Goal: Task Accomplishment & Management: Complete application form

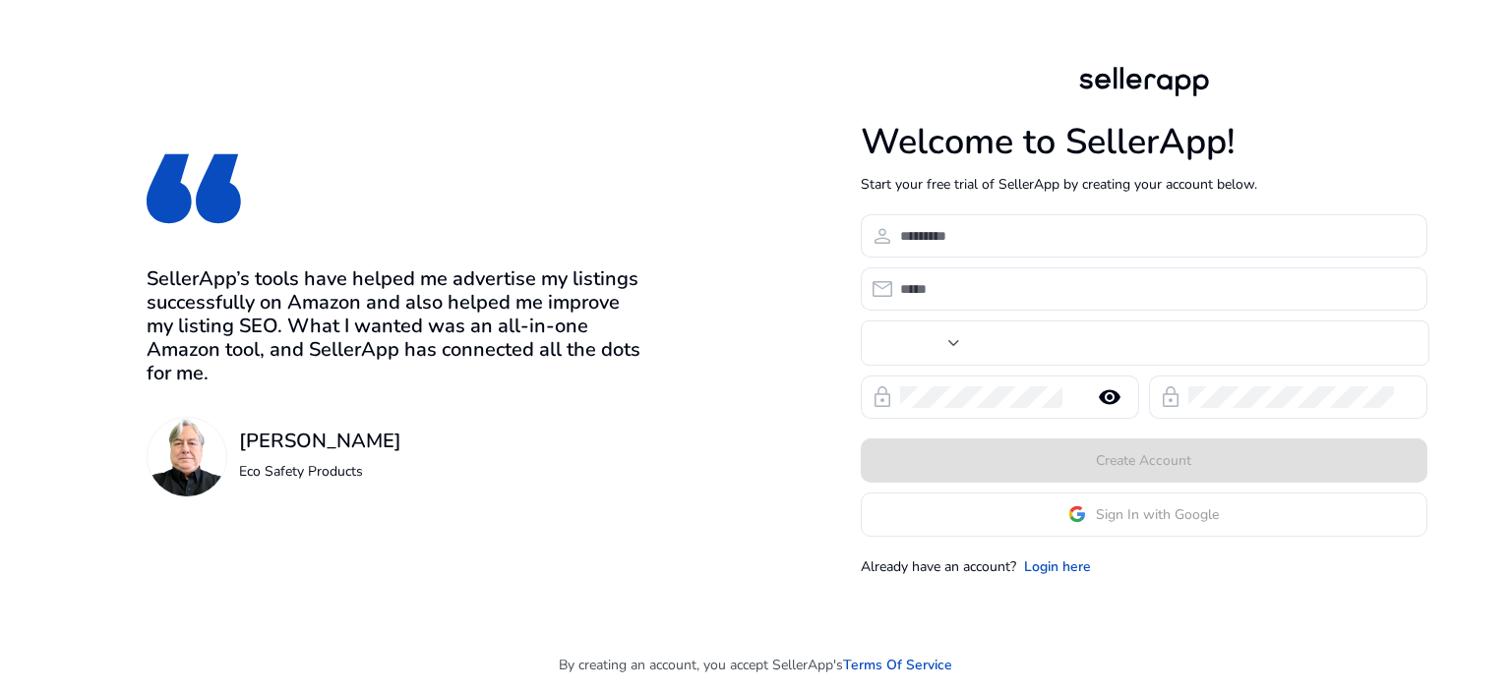
type input "***"
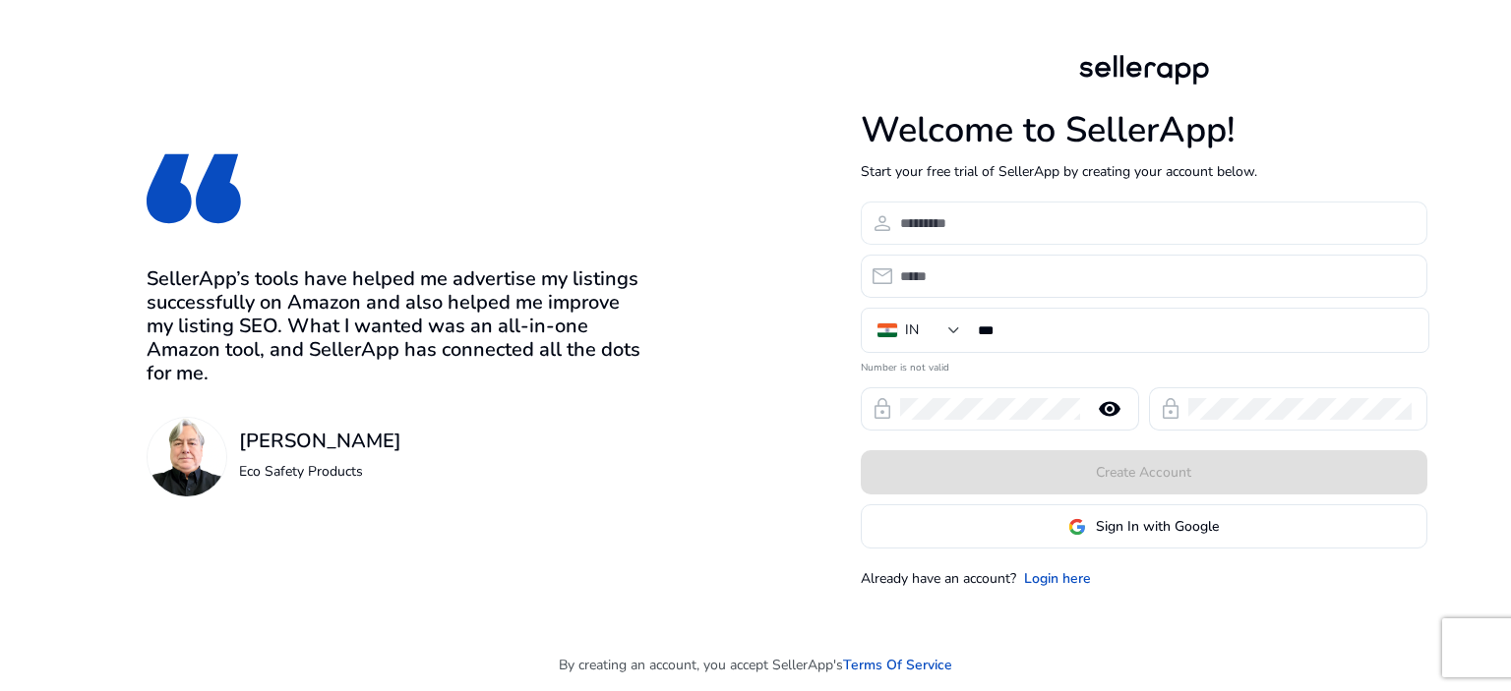
click at [965, 228] on input at bounding box center [1155, 223] width 511 height 22
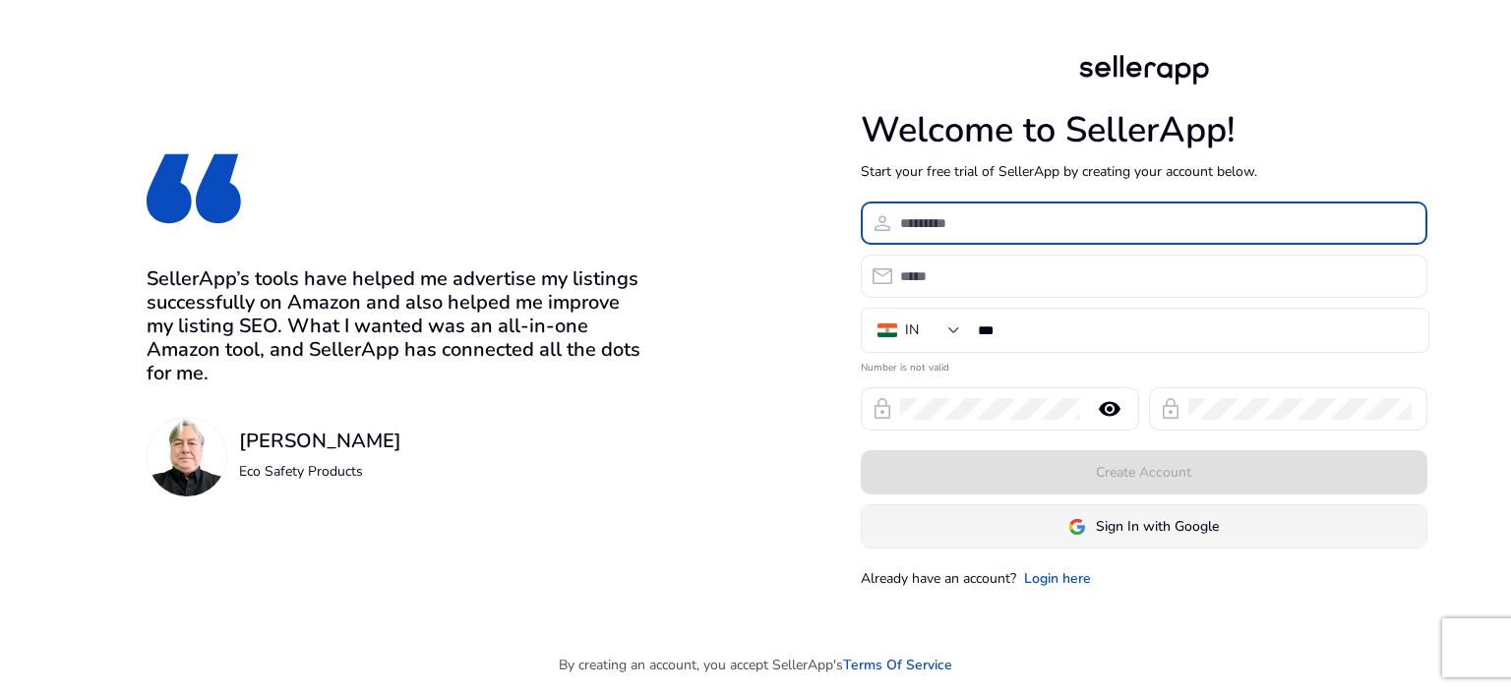
click at [1109, 531] on span "Sign In with Google" at bounding box center [1157, 526] width 123 height 21
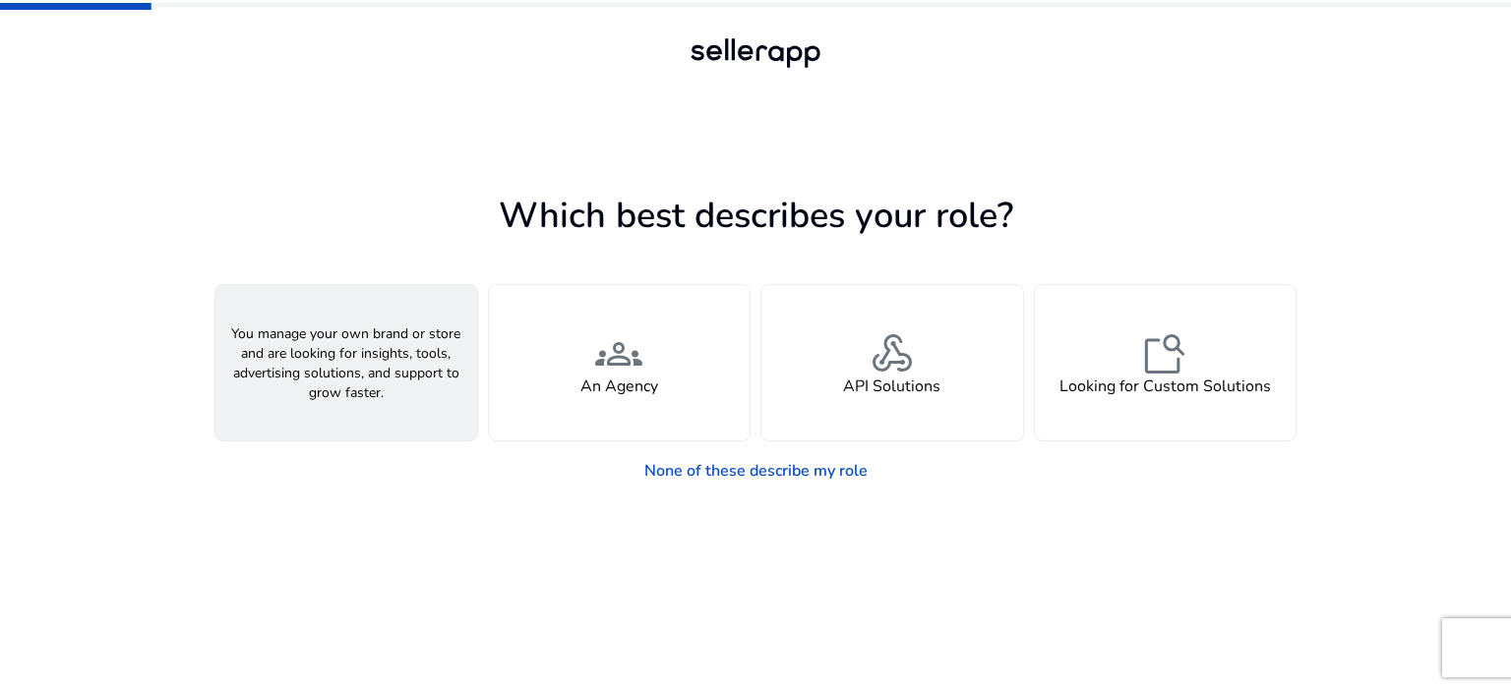
click at [335, 338] on span "person" at bounding box center [346, 353] width 47 height 47
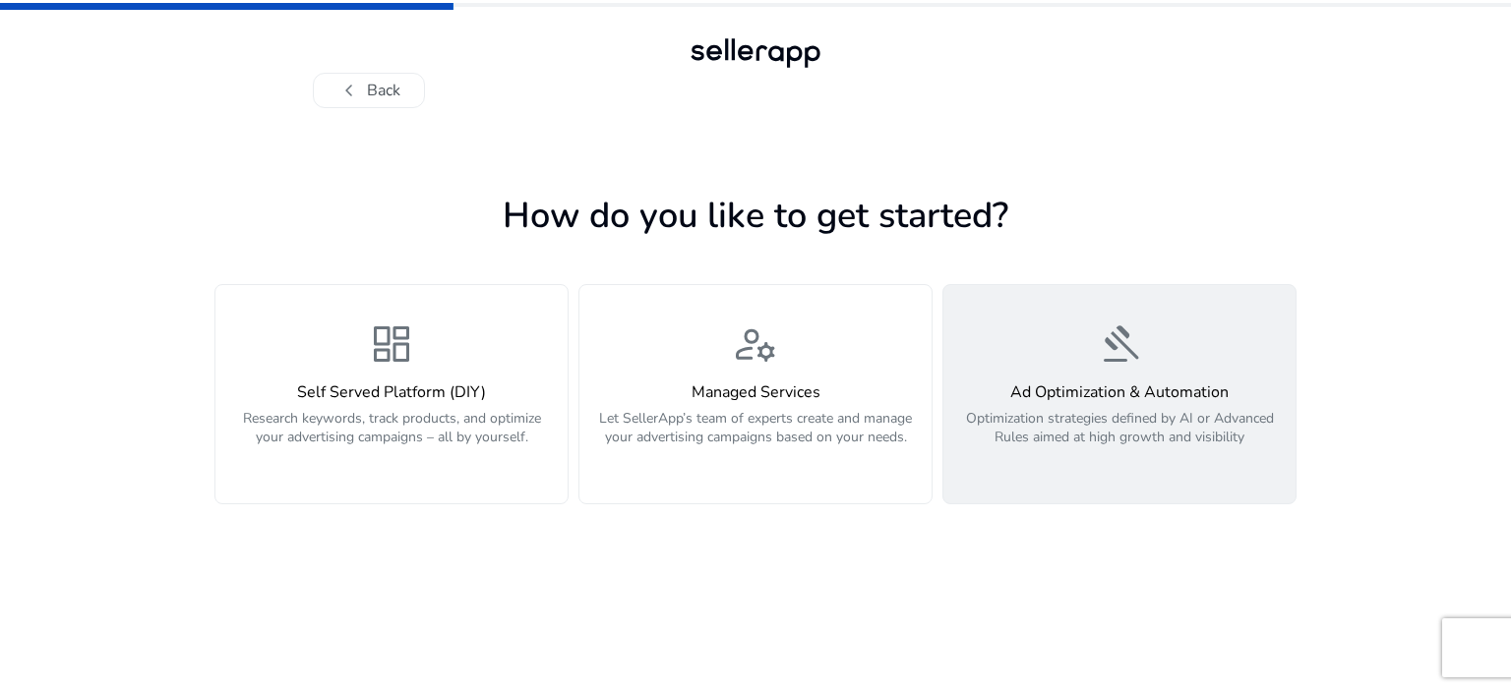
click at [1115, 417] on p "Optimization strategies defined by AI or Advanced Rules aimed at high growth an…" at bounding box center [1119, 438] width 329 height 59
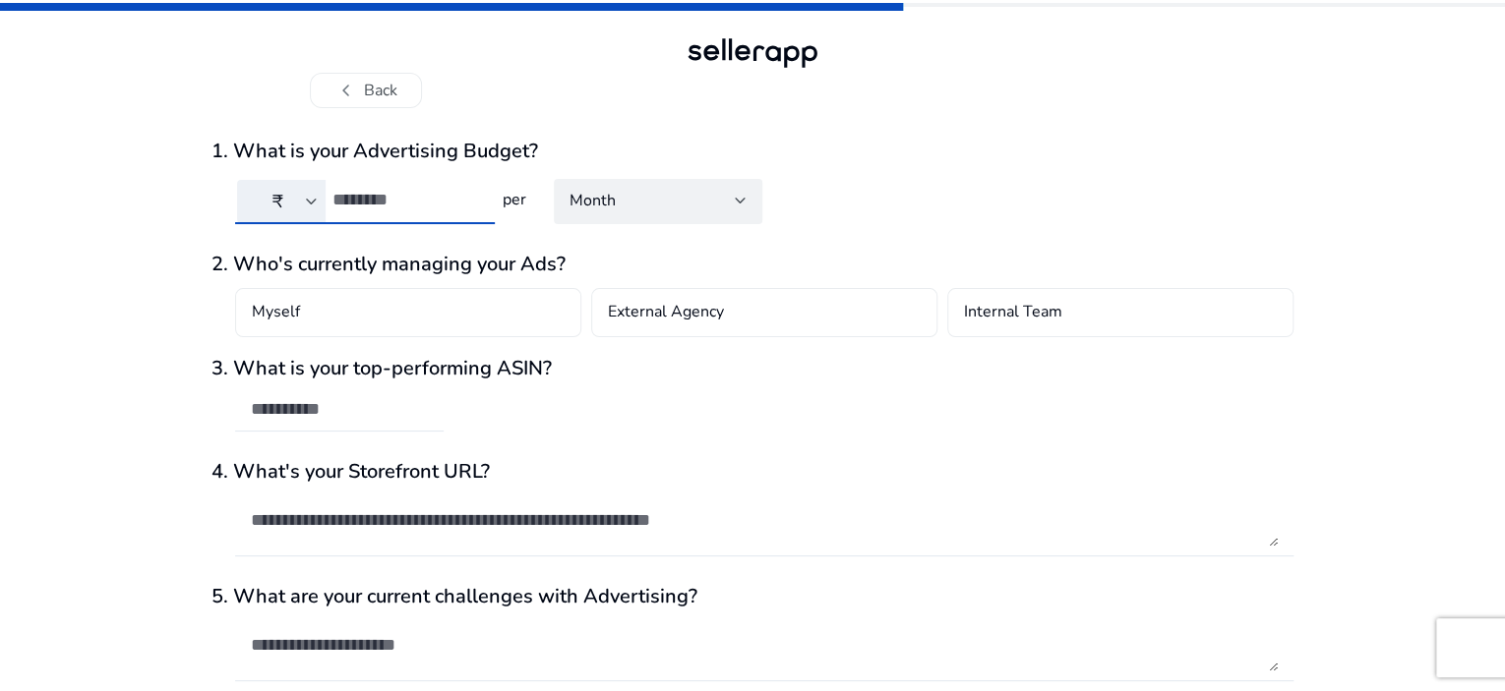
click at [442, 203] on input "number" at bounding box center [405, 200] width 147 height 22
click at [666, 195] on div "Month" at bounding box center [652, 201] width 165 height 22
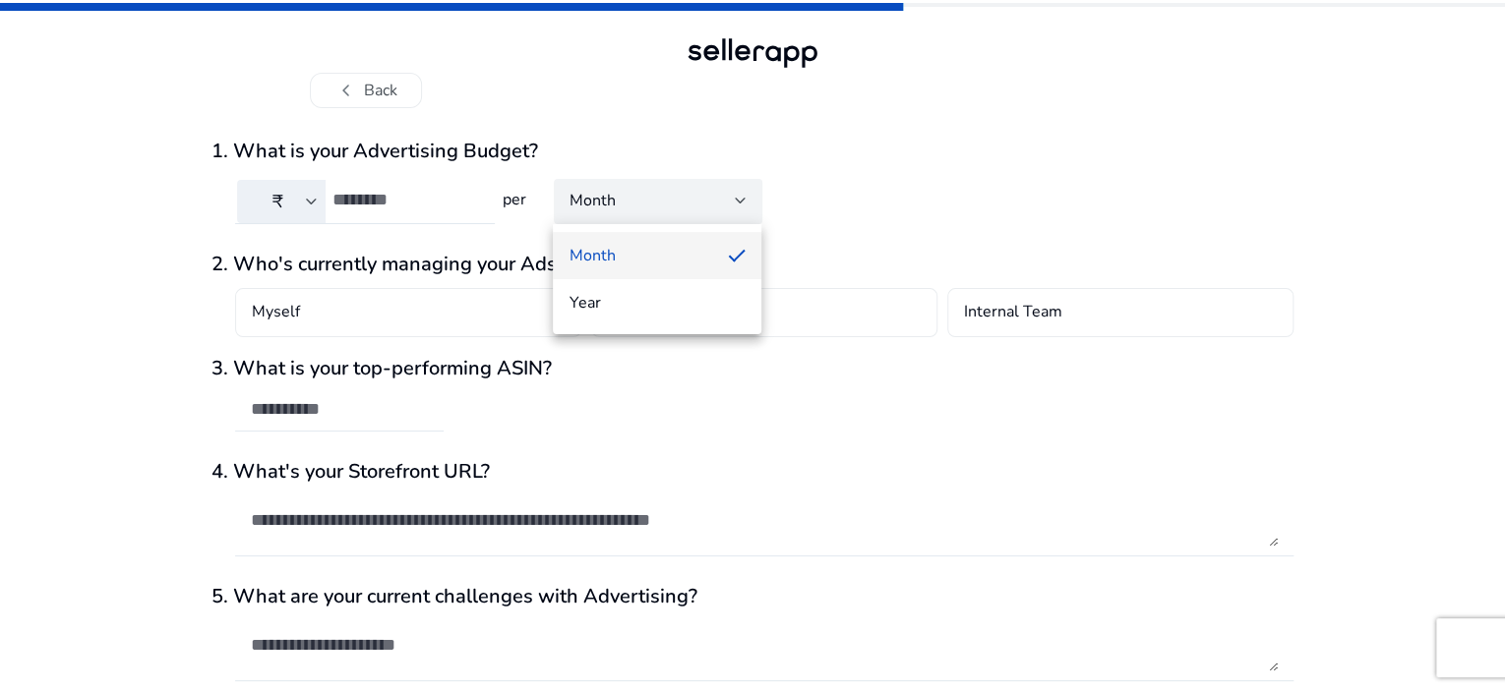
click at [667, 196] on div at bounding box center [752, 345] width 1505 height 691
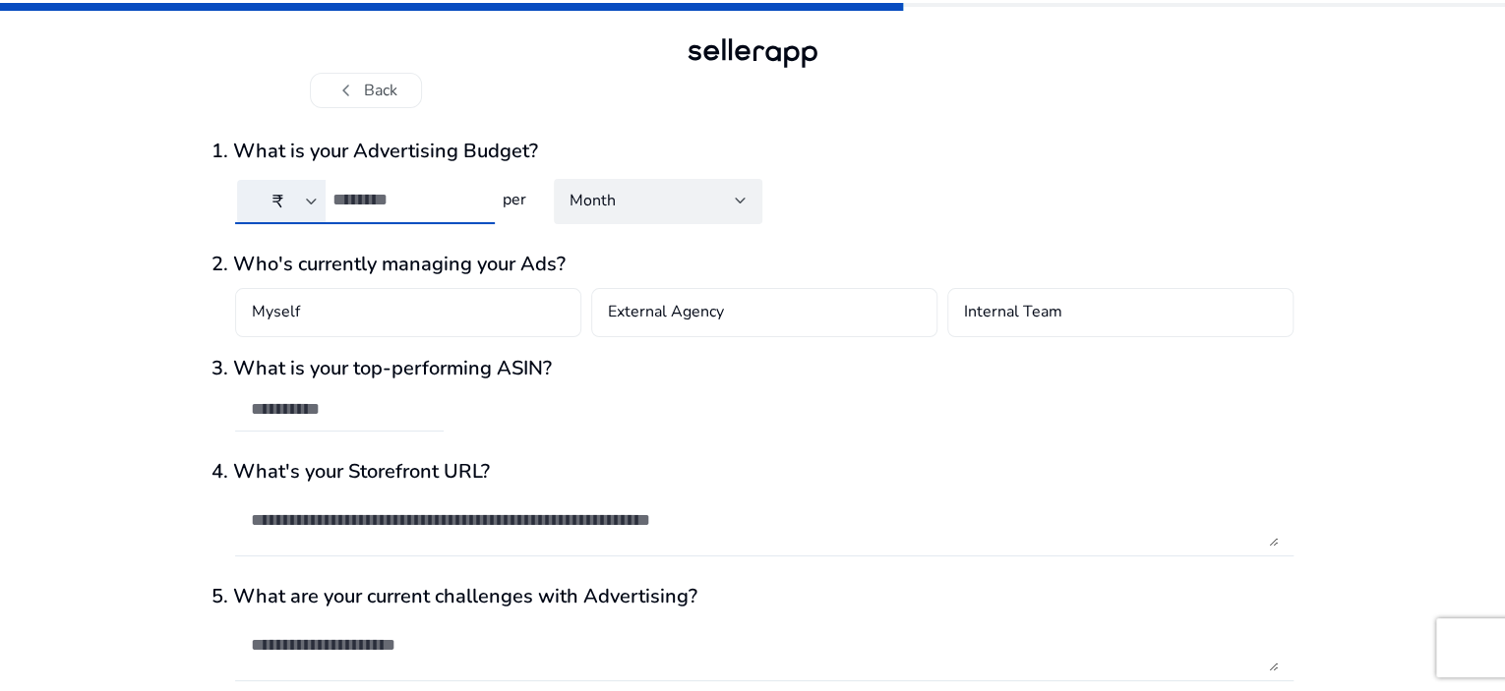
click at [431, 200] on input "****" at bounding box center [405, 200] width 147 height 22
type input "*"
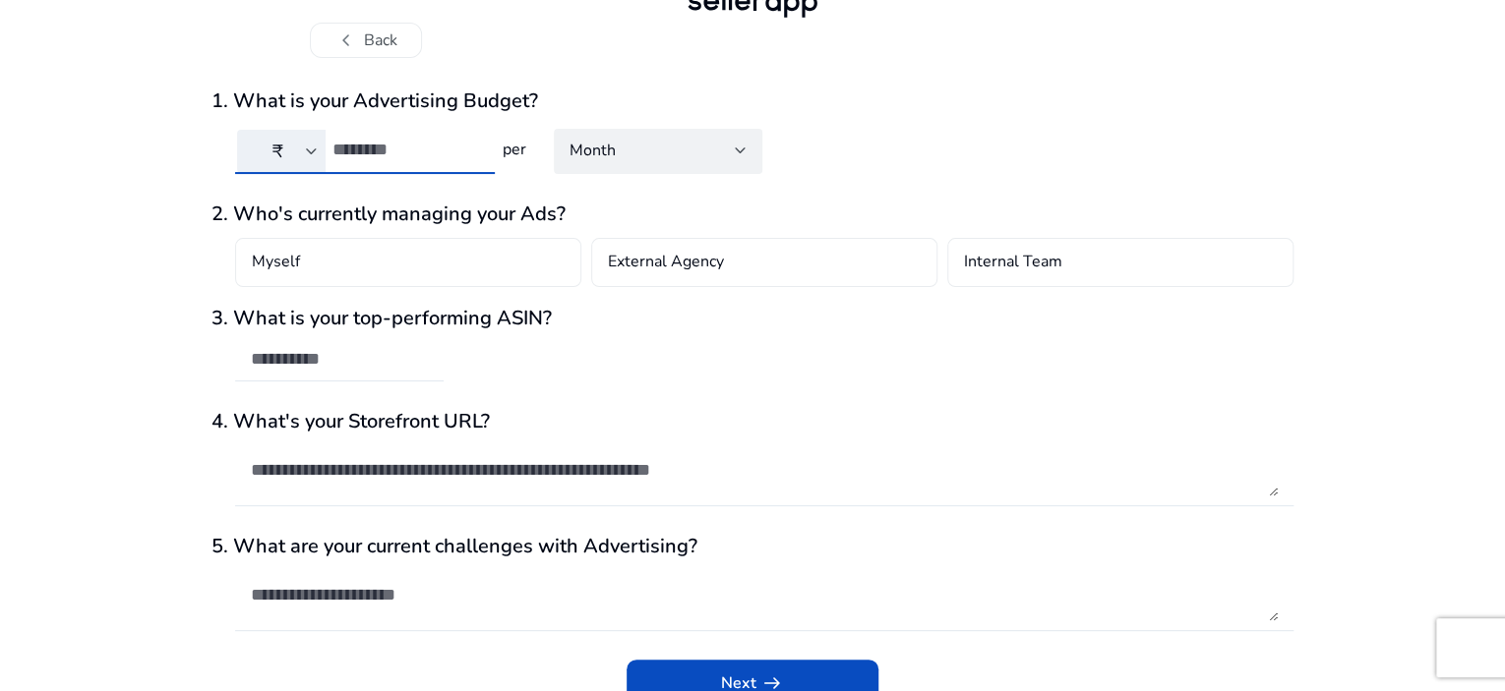
scroll to position [78, 0]
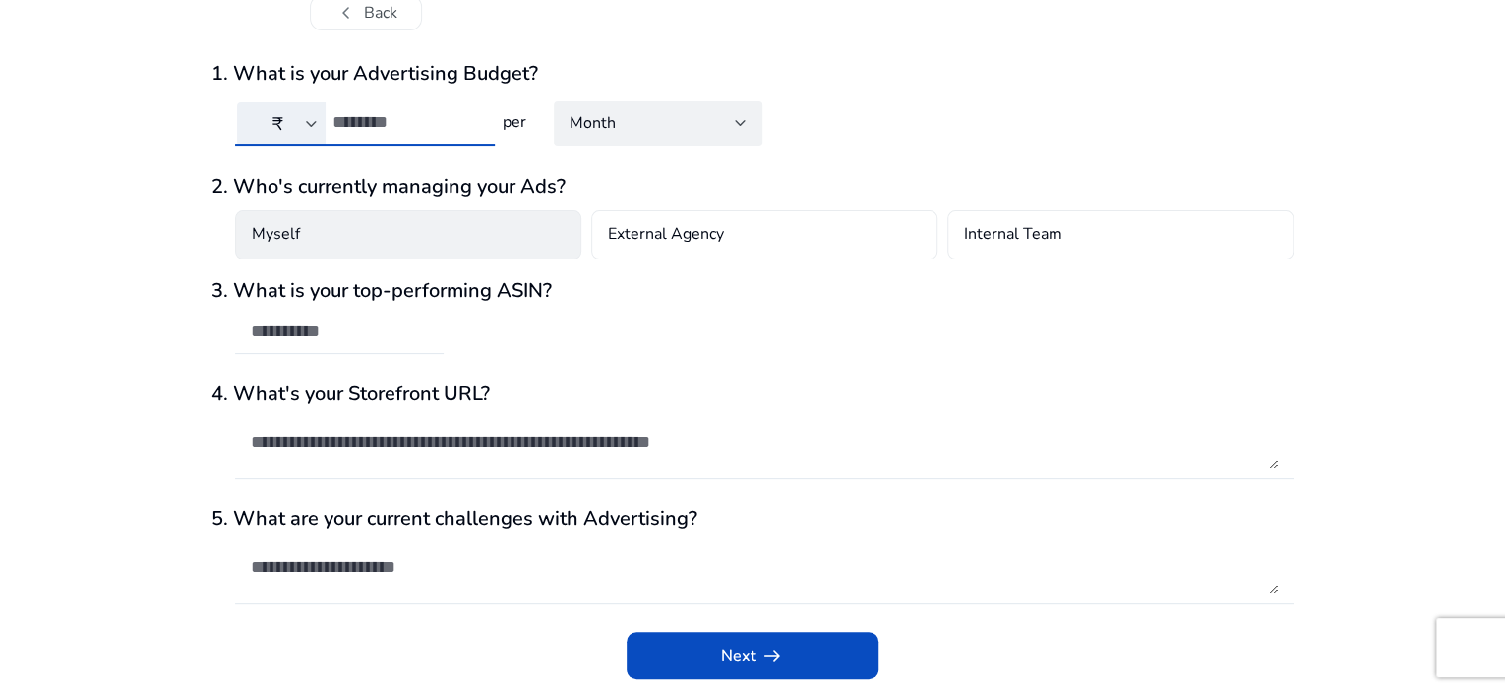
type input "****"
click at [346, 233] on div "Myself" at bounding box center [408, 234] width 346 height 49
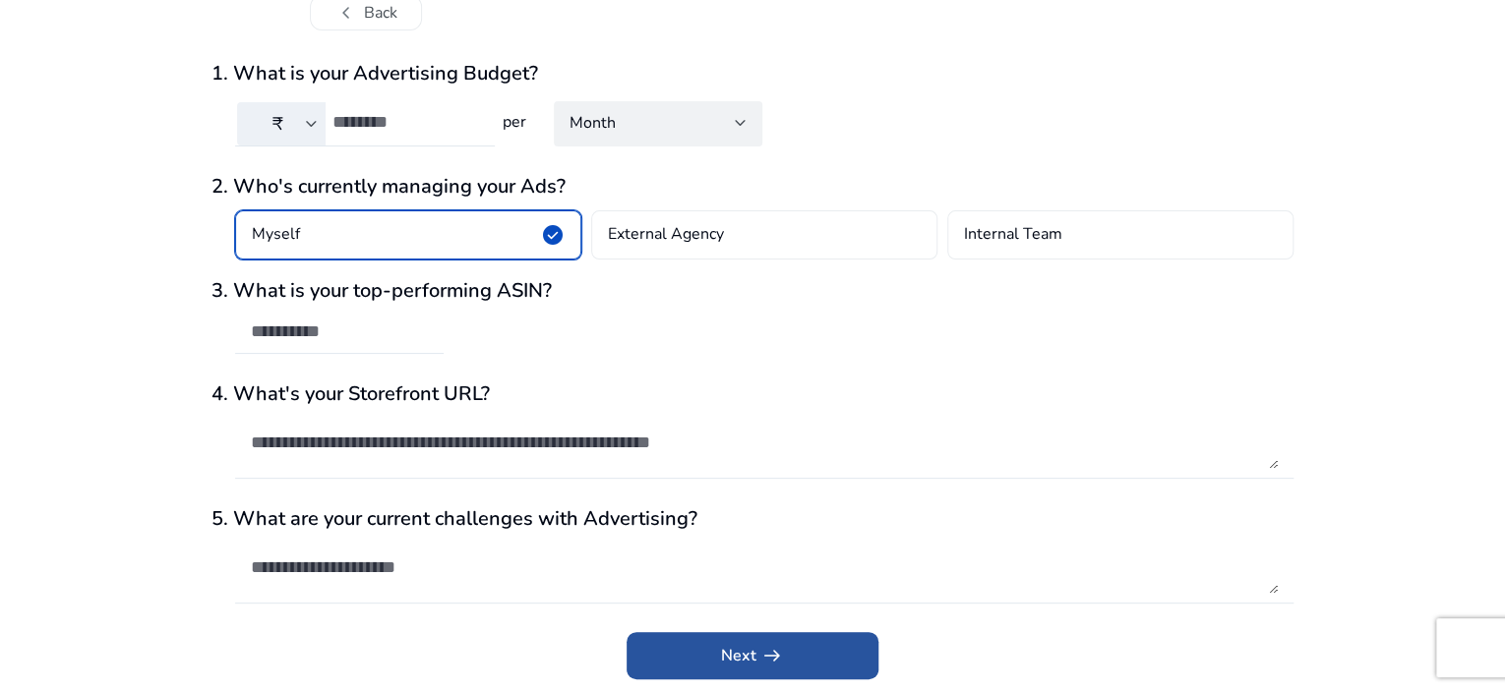
click at [703, 655] on span "submit" at bounding box center [753, 655] width 252 height 47
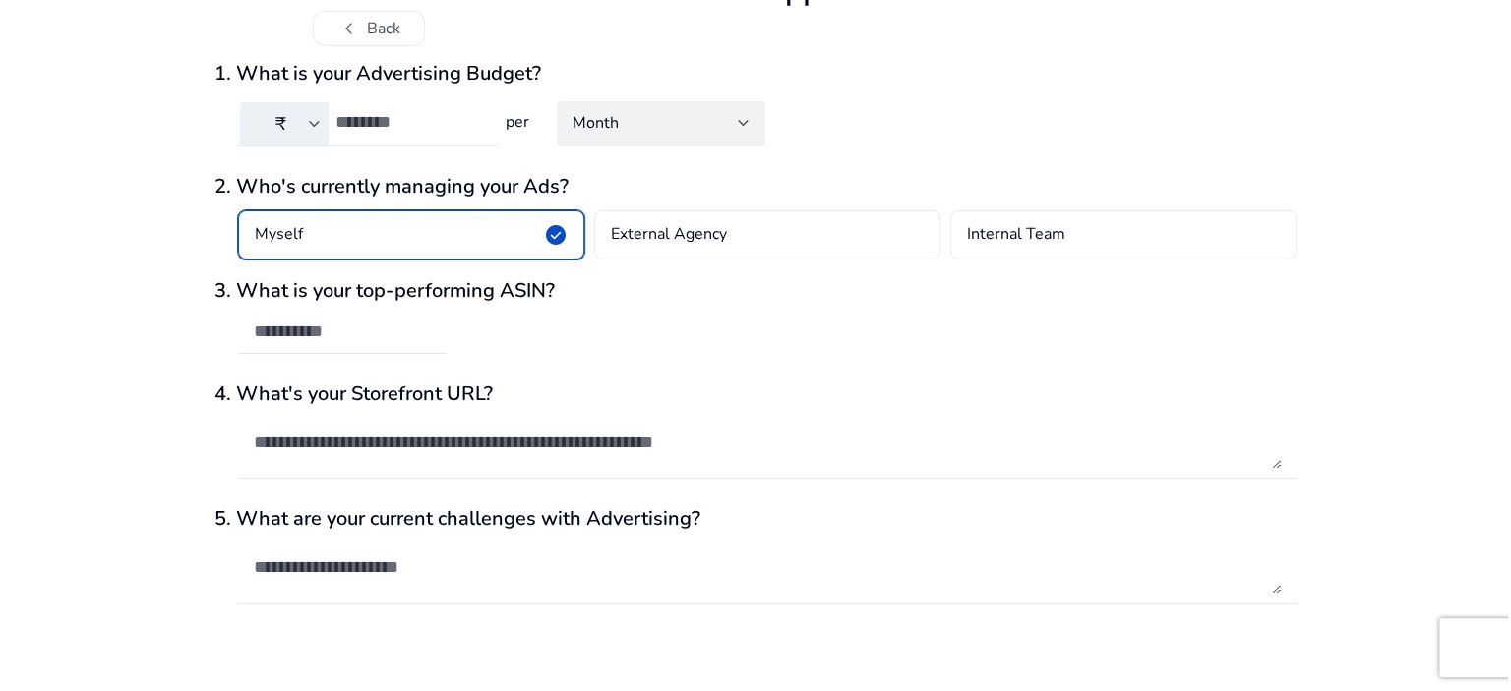
scroll to position [0, 0]
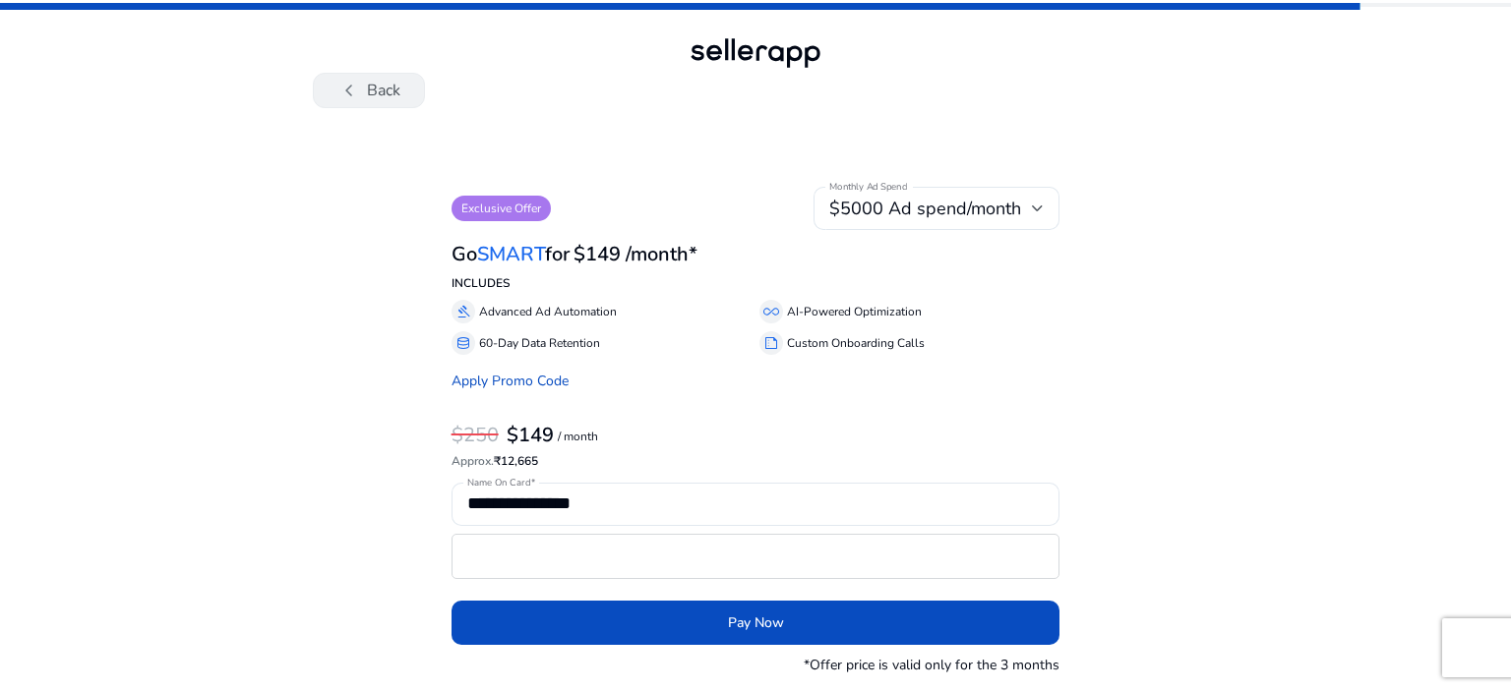
click at [377, 90] on button "chevron_left Back" at bounding box center [369, 90] width 112 height 35
